Goal: Use online tool/utility: Utilize a website feature to perform a specific function

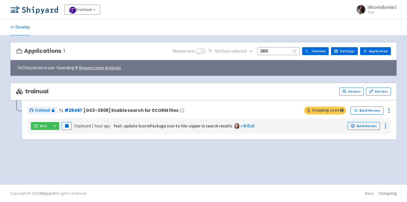
click at [39, 5] on img at bounding box center [34, 9] width 48 height 9
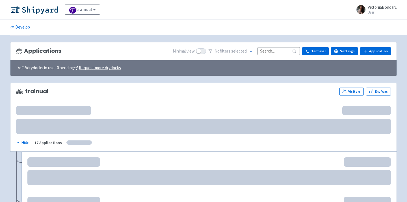
click at [271, 51] on input at bounding box center [278, 51] width 42 height 8
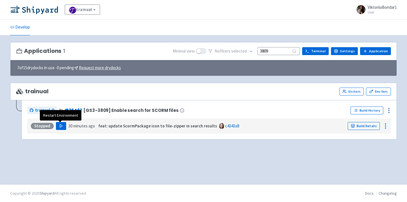
type input "3809"
click at [57, 126] on button "Play" at bounding box center [61, 126] width 10 height 8
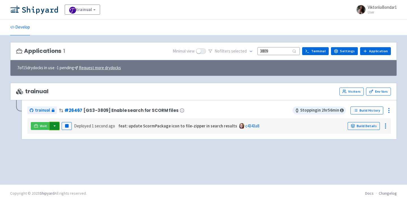
click at [56, 124] on button "button" at bounding box center [55, 126] width 10 height 8
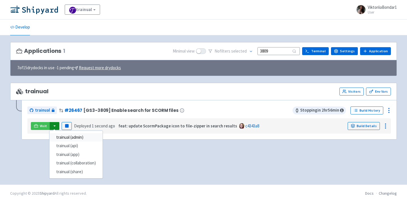
click at [60, 139] on link "trainual (admin)" at bounding box center [75, 137] width 53 height 9
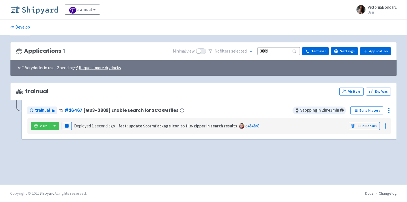
click at [42, 13] on img at bounding box center [34, 9] width 48 height 9
